Goal: Information Seeking & Learning: Learn about a topic

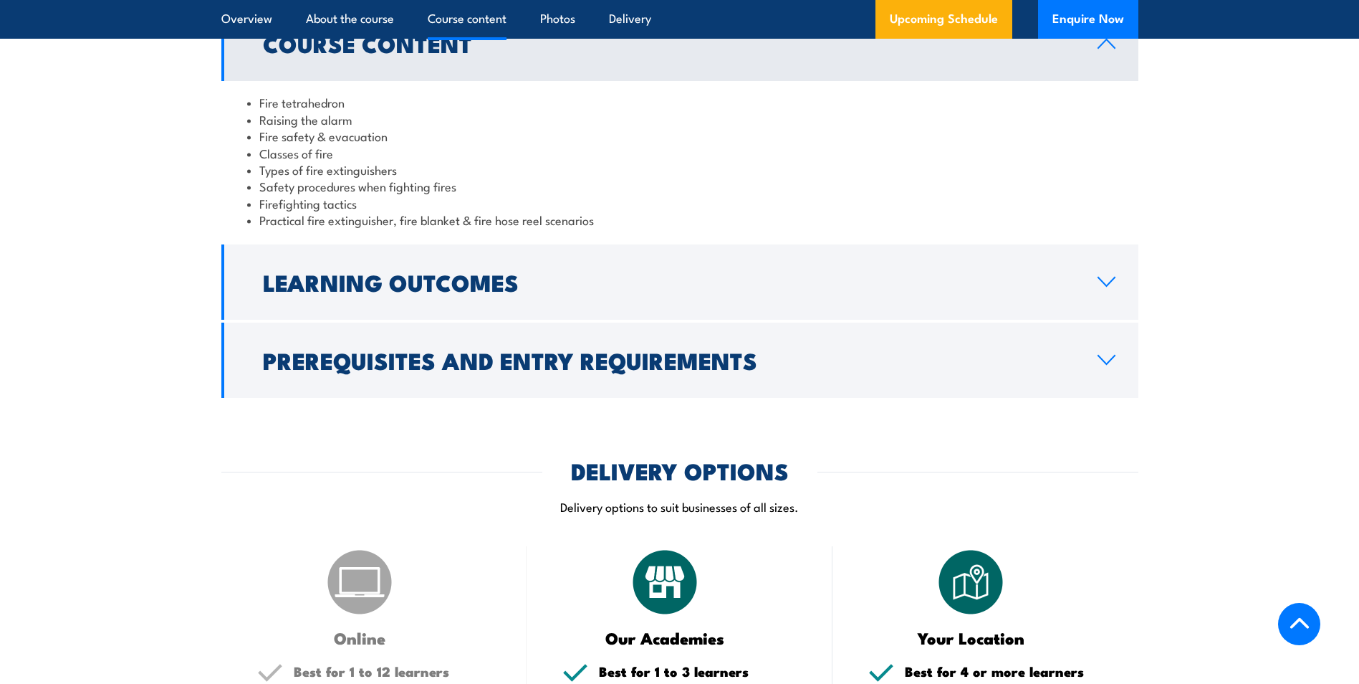
scroll to position [1433, 0]
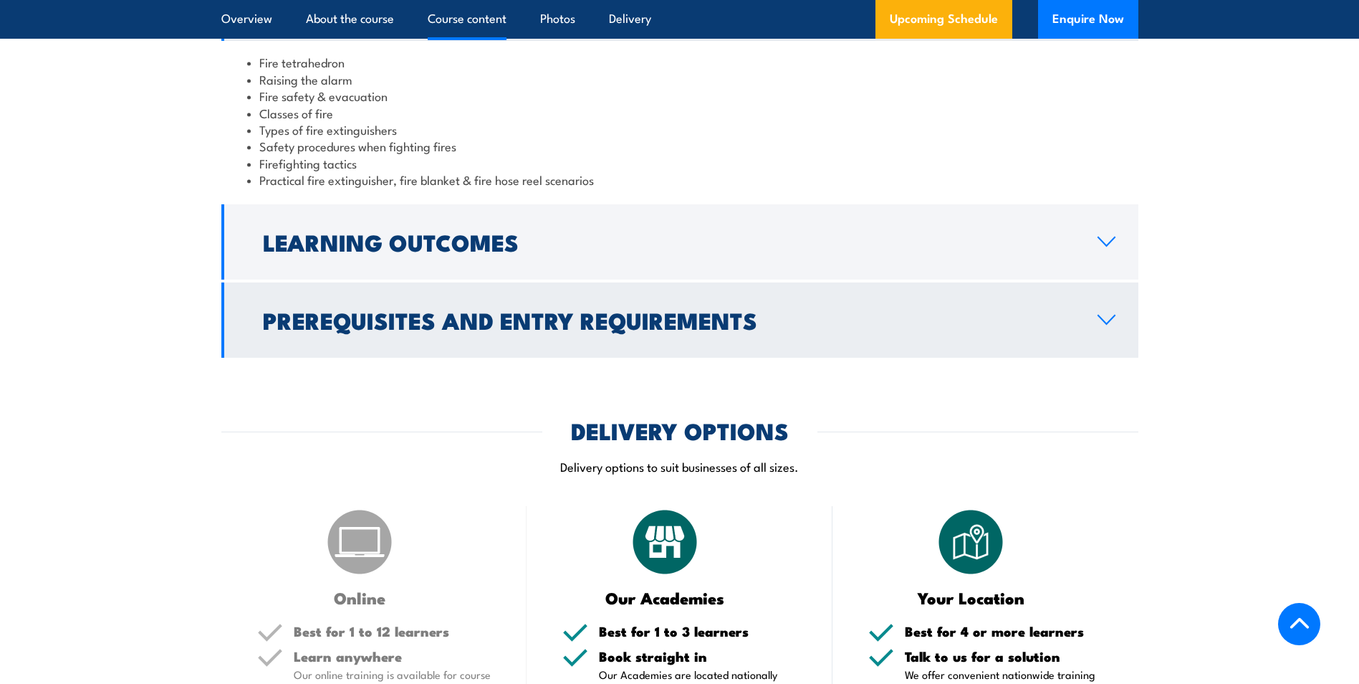
click at [686, 342] on link "Prerequisites and Entry Requirements" at bounding box center [679, 319] width 917 height 75
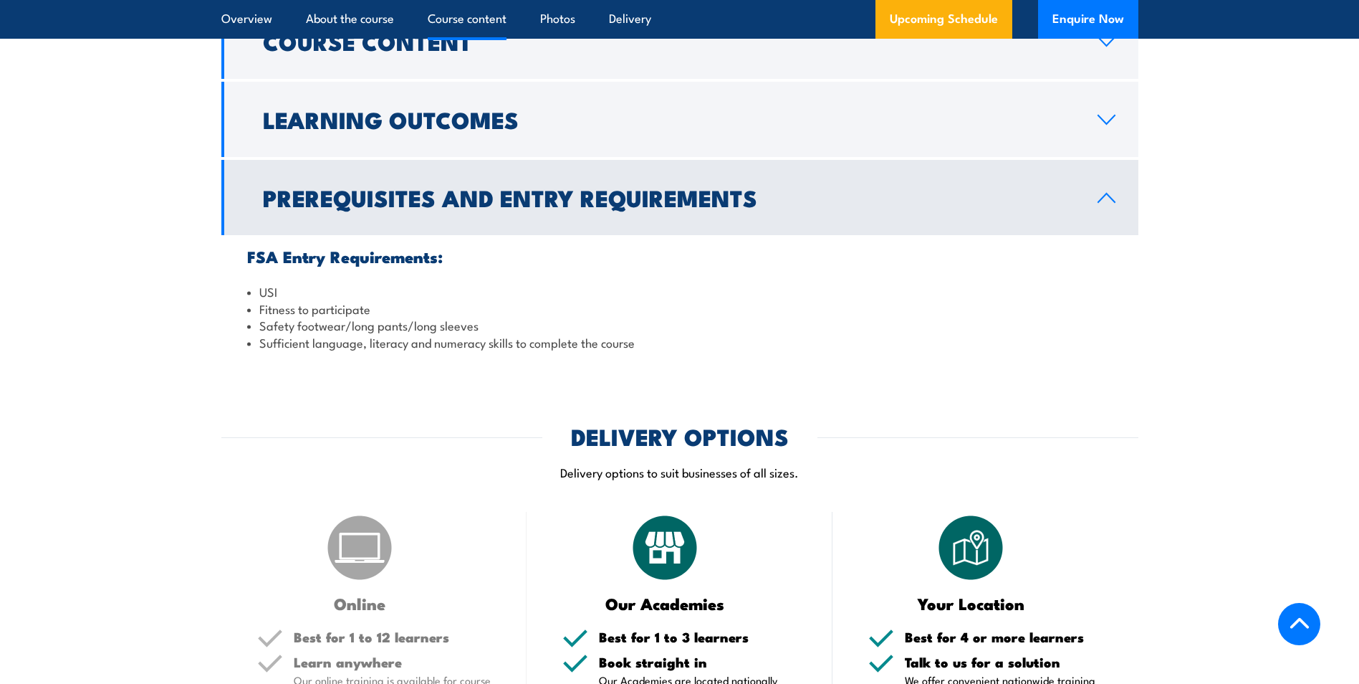
scroll to position [1362, 0]
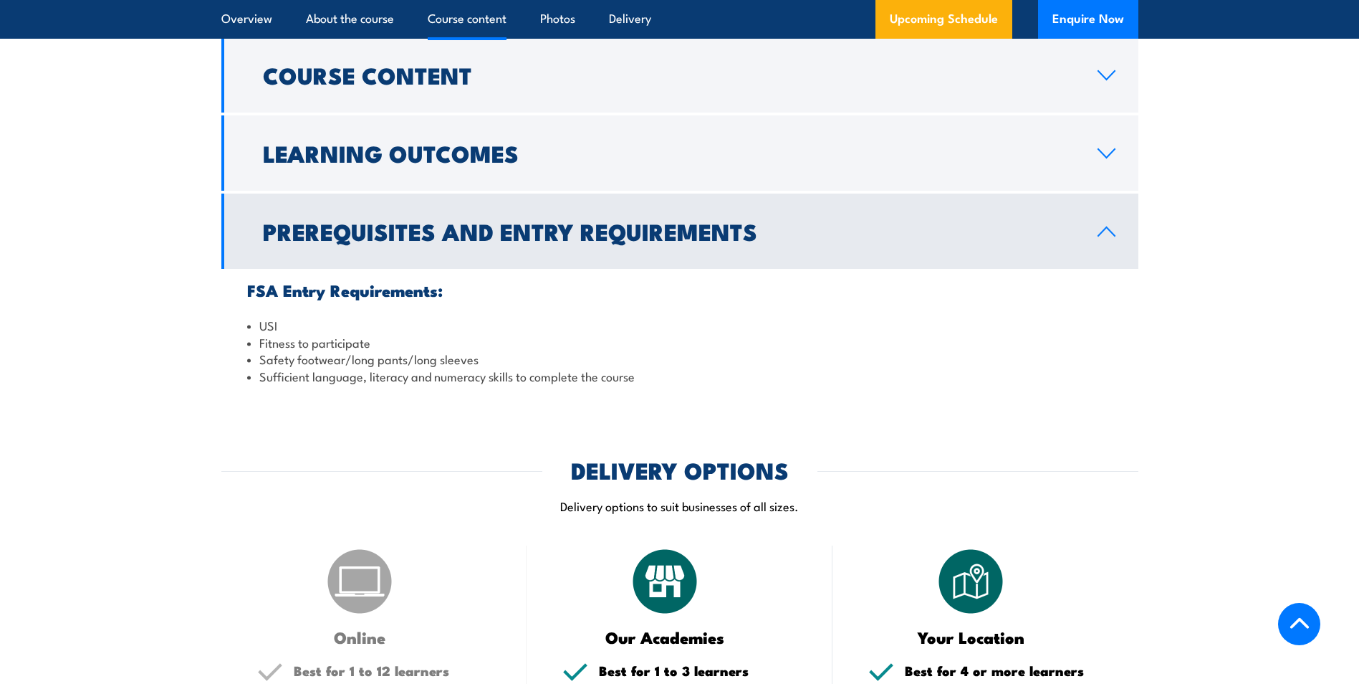
click at [590, 254] on link "Prerequisites and Entry Requirements" at bounding box center [679, 230] width 917 height 75
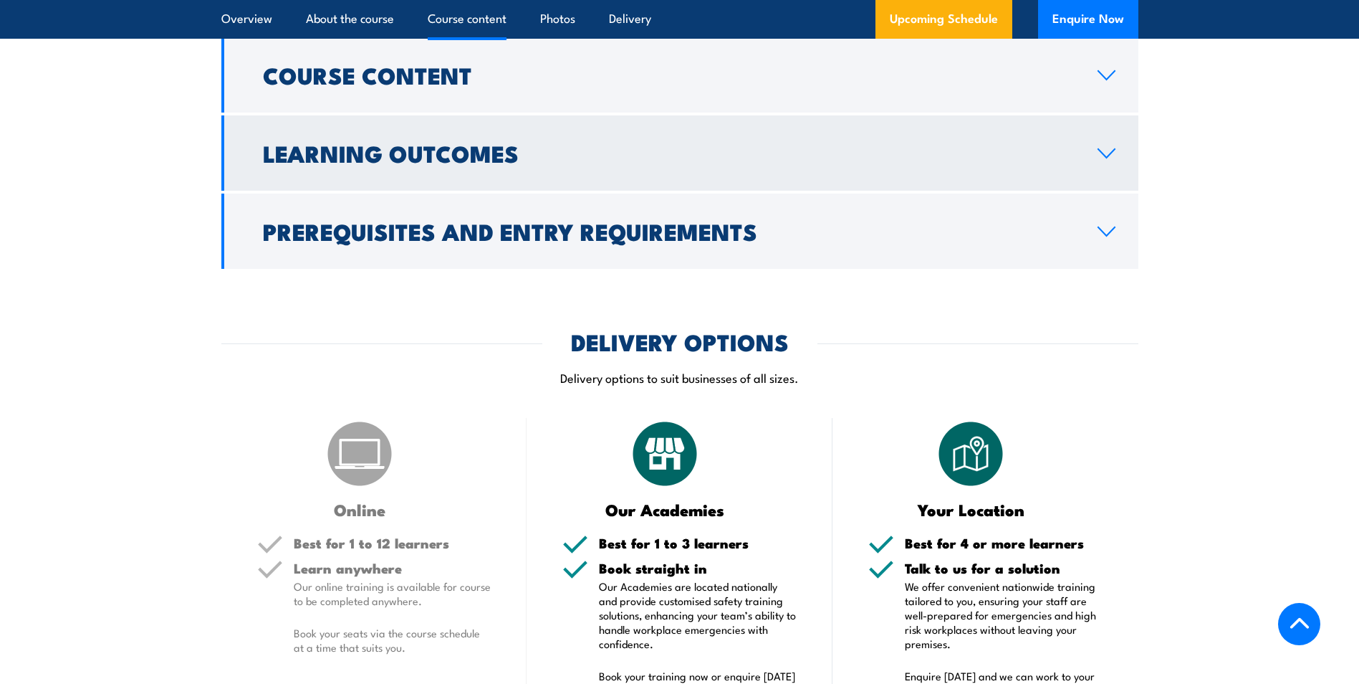
click at [483, 161] on h2 "Learning Outcomes" at bounding box center [669, 153] width 812 height 20
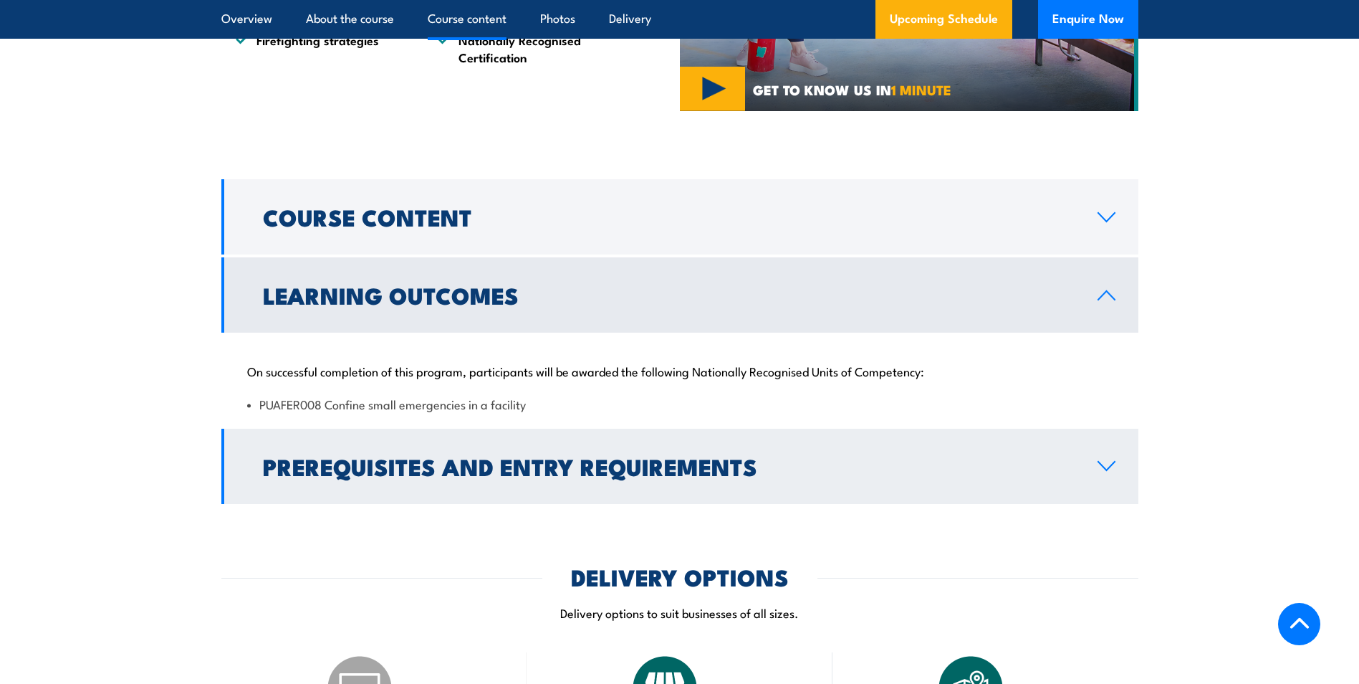
scroll to position [1218, 0]
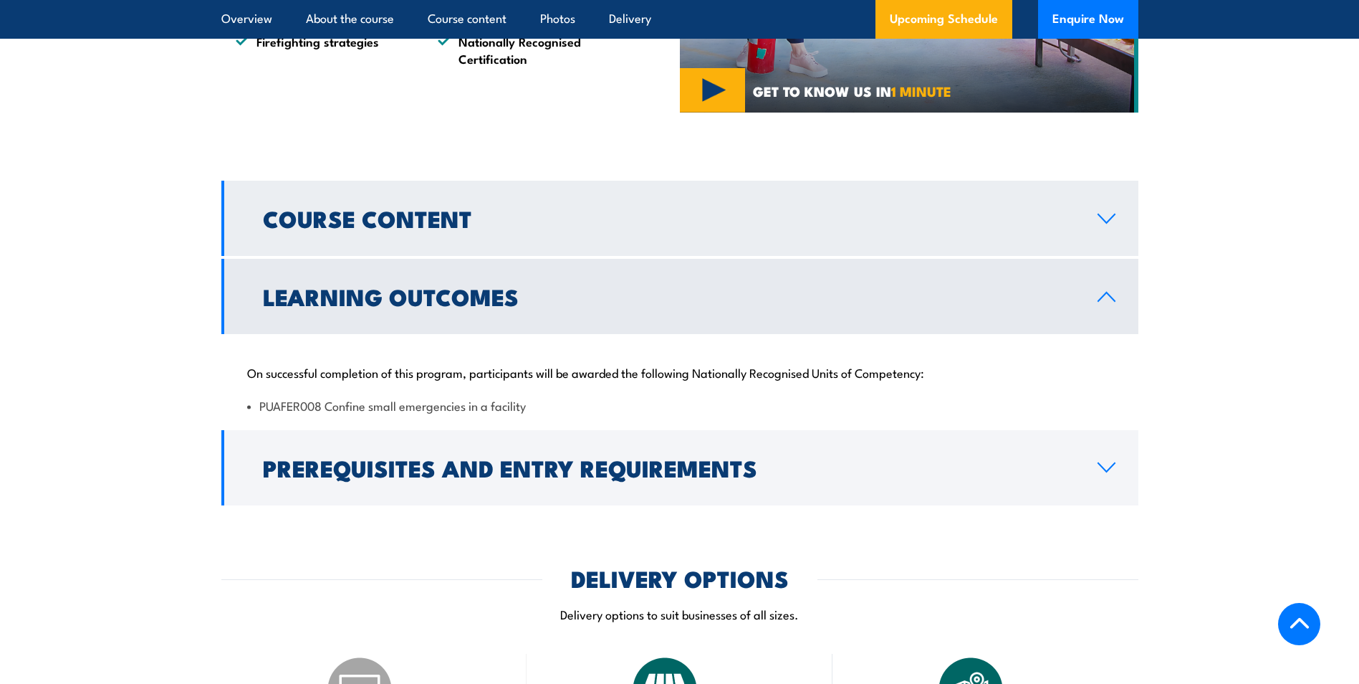
click at [464, 241] on link "Course Content" at bounding box center [679, 218] width 917 height 75
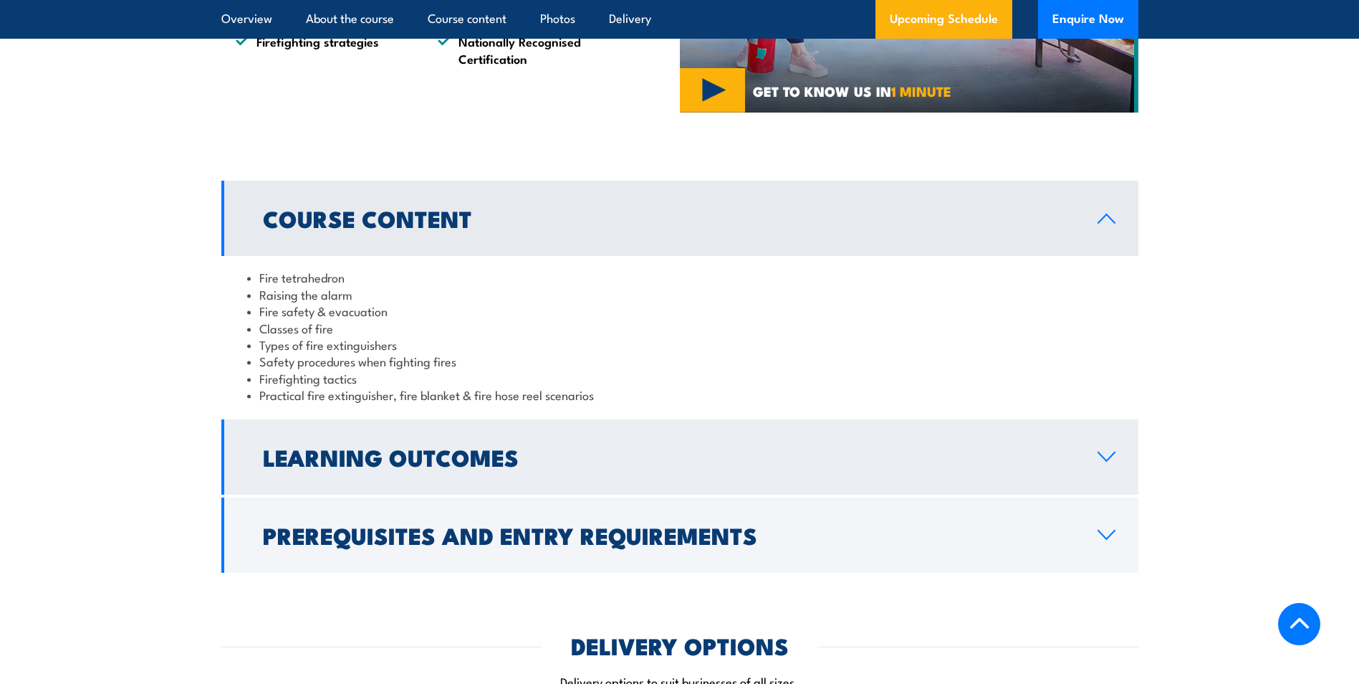
click at [423, 452] on h2 "Learning Outcomes" at bounding box center [669, 456] width 812 height 20
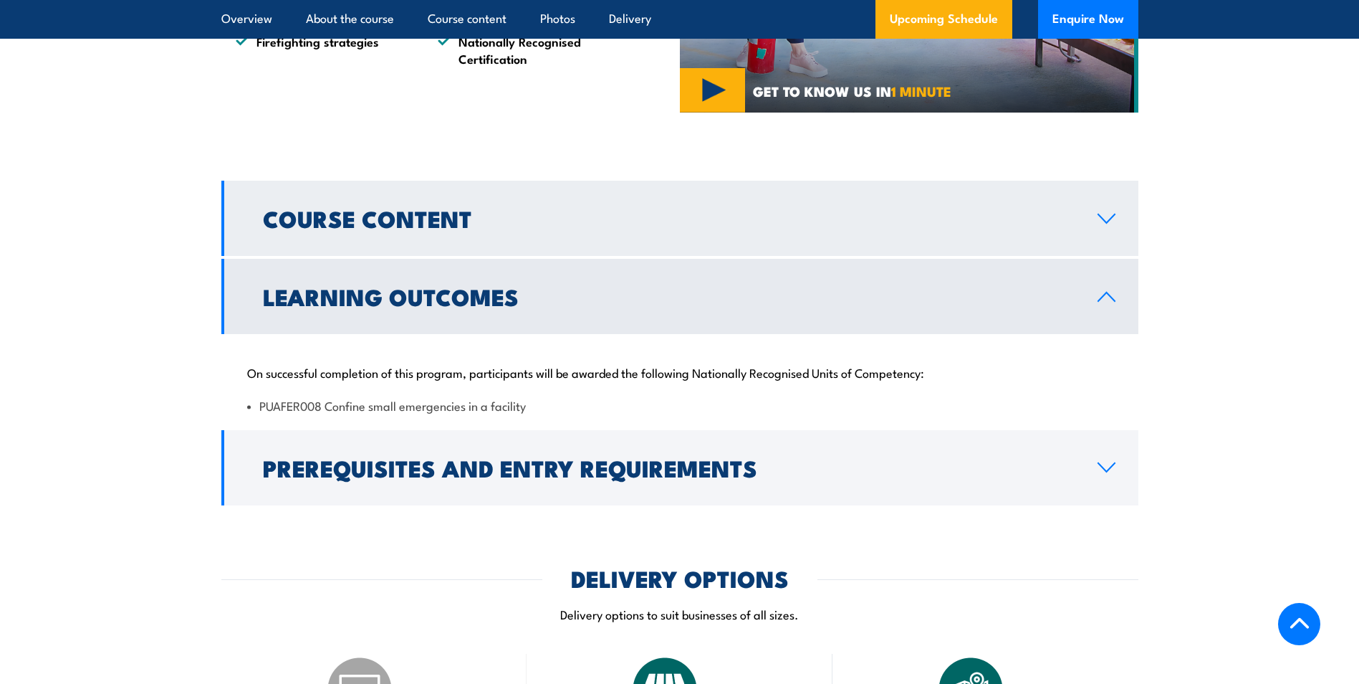
click at [497, 226] on h2 "Course Content" at bounding box center [669, 218] width 812 height 20
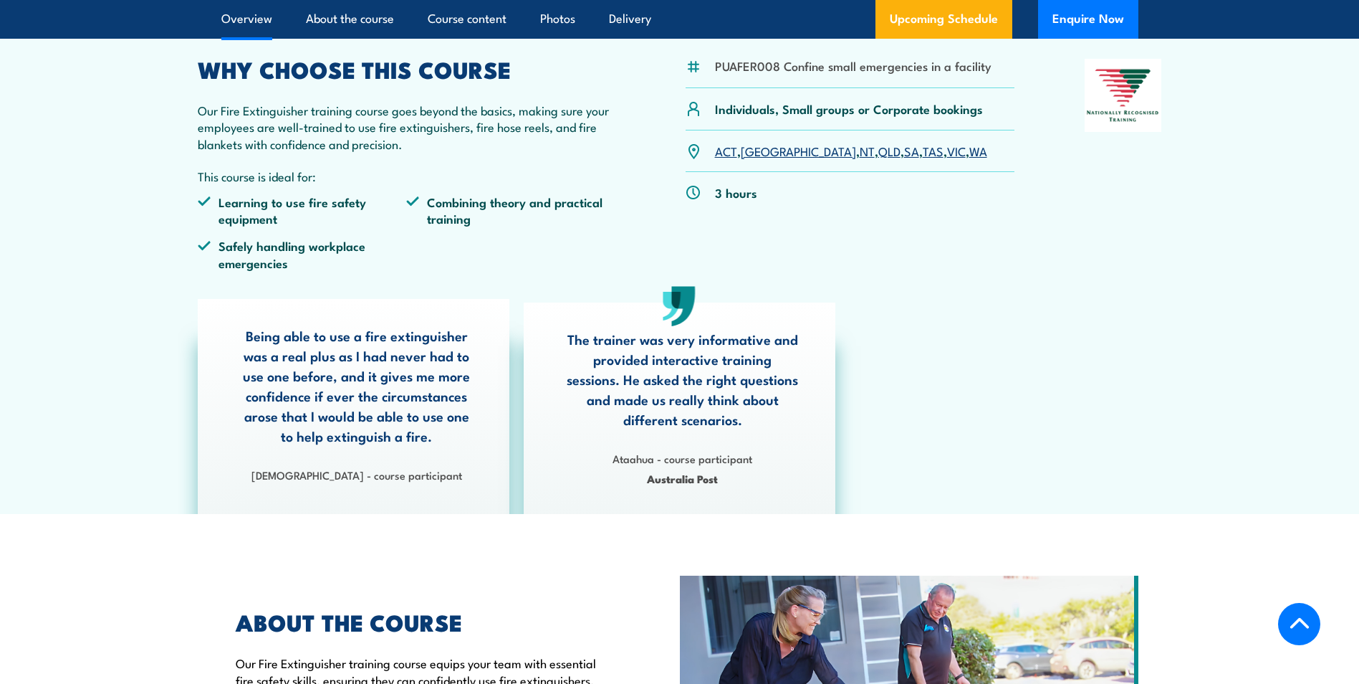
scroll to position [358, 0]
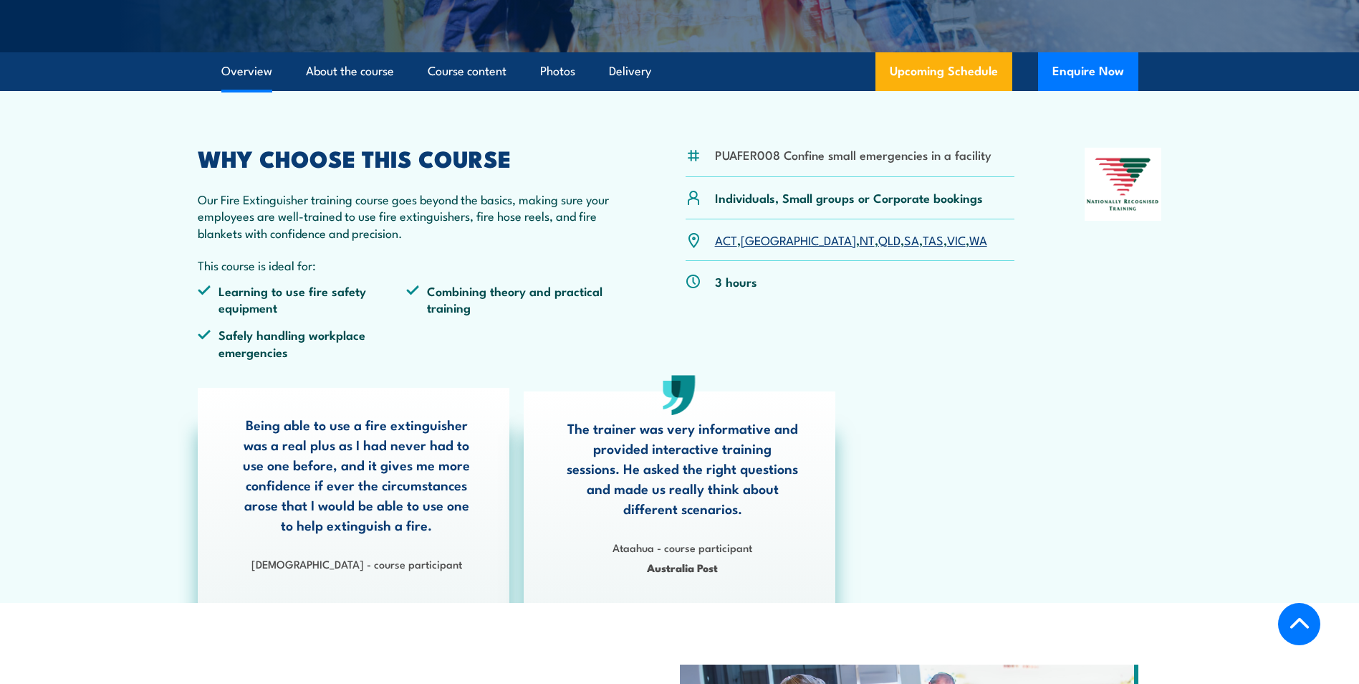
click at [879, 246] on link "QLD" at bounding box center [890, 239] width 22 height 17
